Goal: Communication & Community: Participate in discussion

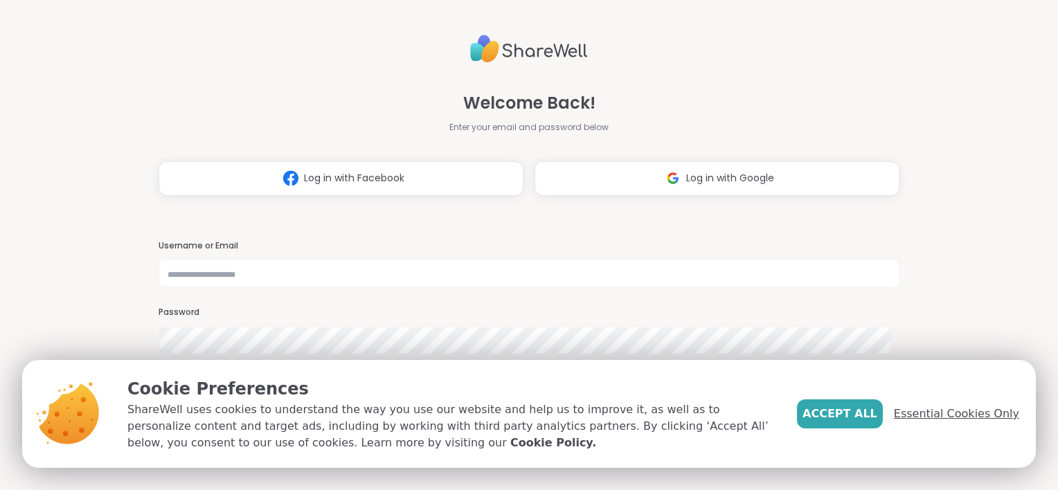
click at [930, 413] on span "Essential Cookies Only" at bounding box center [956, 414] width 125 height 17
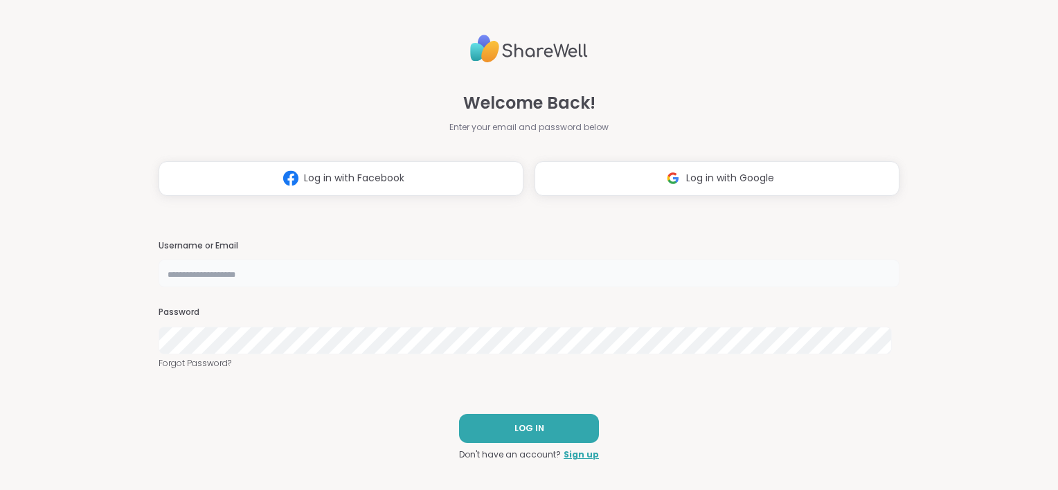
click at [326, 265] on input "text" at bounding box center [529, 274] width 741 height 28
type input "**********"
click at [483, 424] on button "LOG IN" at bounding box center [529, 428] width 140 height 29
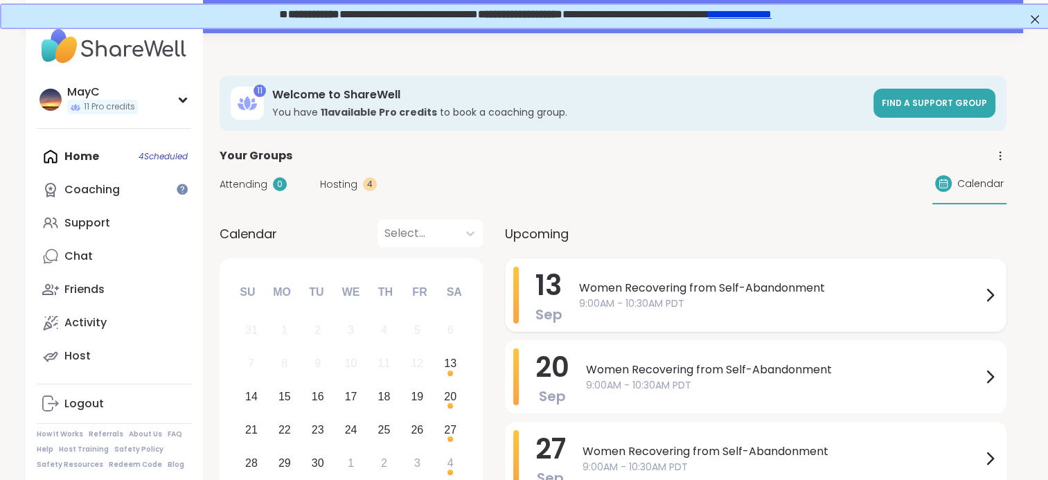
click at [577, 310] on div "[DATE] Women Recovering from Self-Abandonment 9:00AM - 10:30AM PDT" at bounding box center [755, 294] width 501 height 73
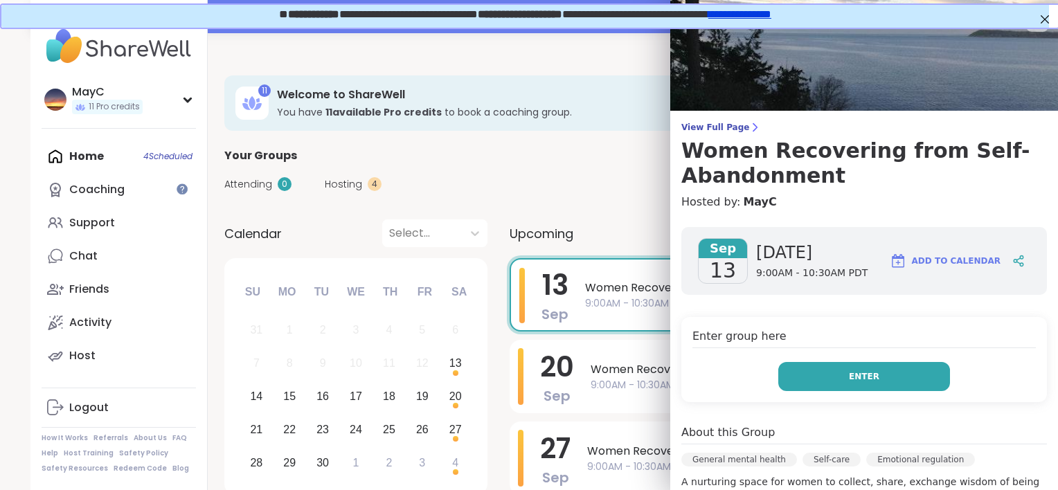
click at [815, 371] on button "Enter" at bounding box center [865, 376] width 172 height 29
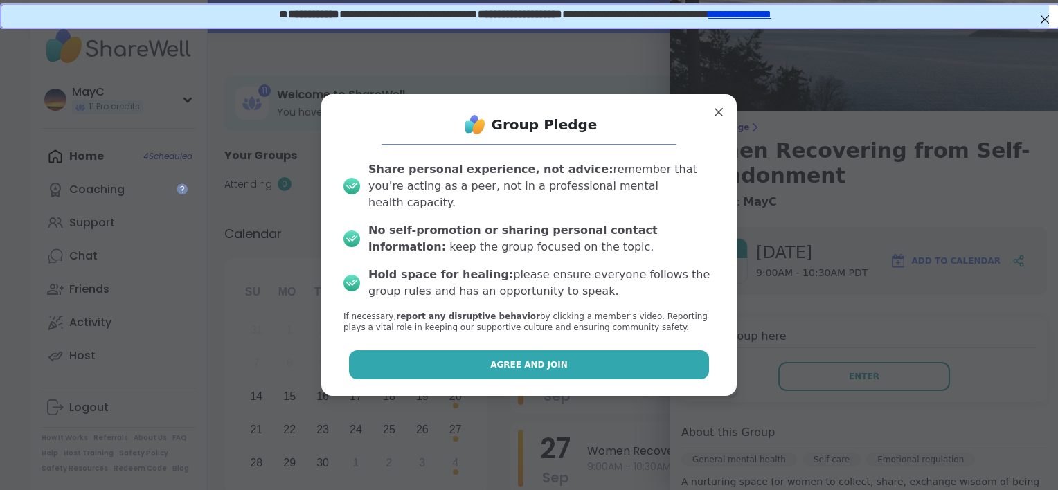
click at [657, 350] on button "Agree and Join" at bounding box center [529, 364] width 361 height 29
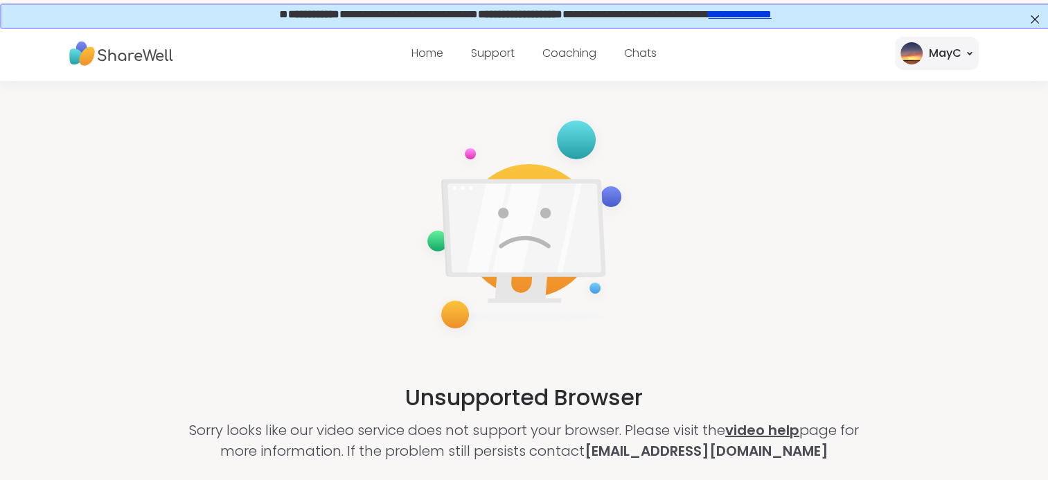
click at [770, 427] on link "video help" at bounding box center [762, 429] width 74 height 19
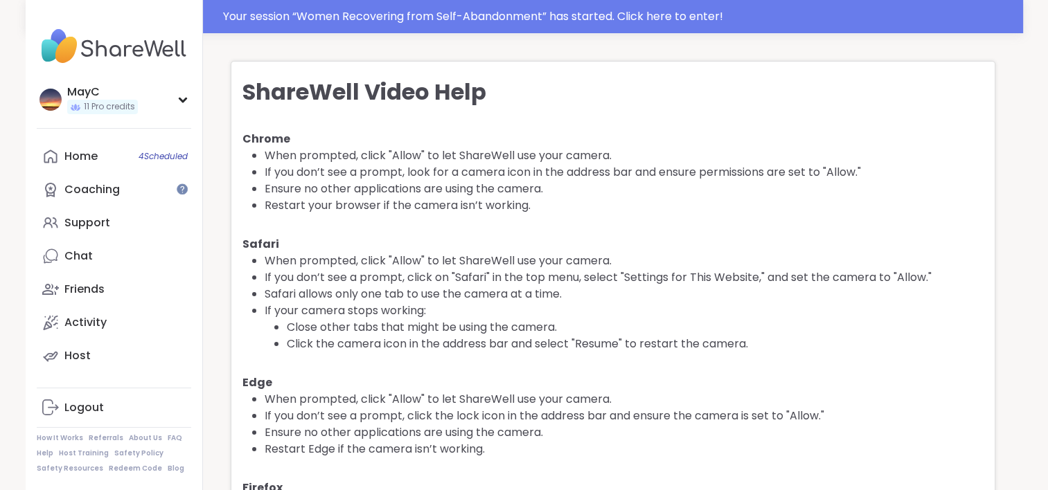
click at [607, 105] on h1 "ShareWell Video Help" at bounding box center [612, 91] width 741 height 33
click at [634, 89] on h1 "ShareWell Video Help" at bounding box center [612, 91] width 741 height 33
